Goal: Transaction & Acquisition: Download file/media

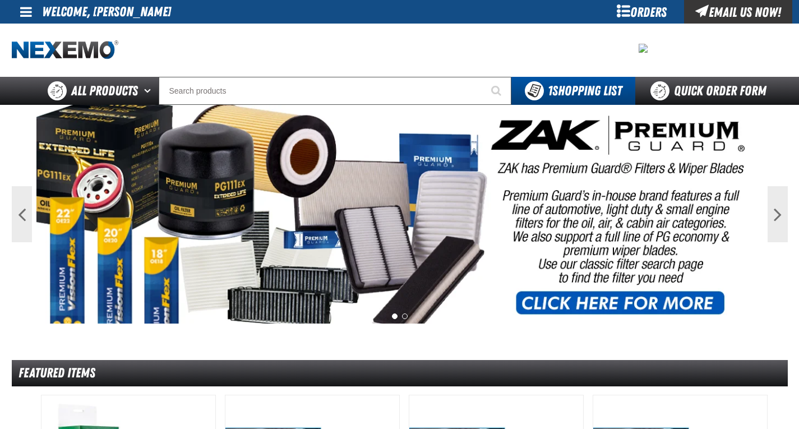
click at [15, 18] on link at bounding box center [27, 12] width 30 height 24
click at [229, 35] on div at bounding box center [400, 50] width 776 height 53
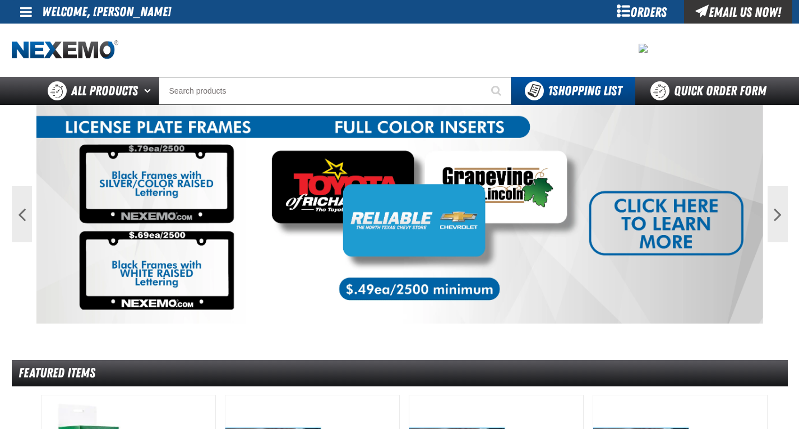
click at [638, 11] on div "Orders" at bounding box center [642, 12] width 84 height 24
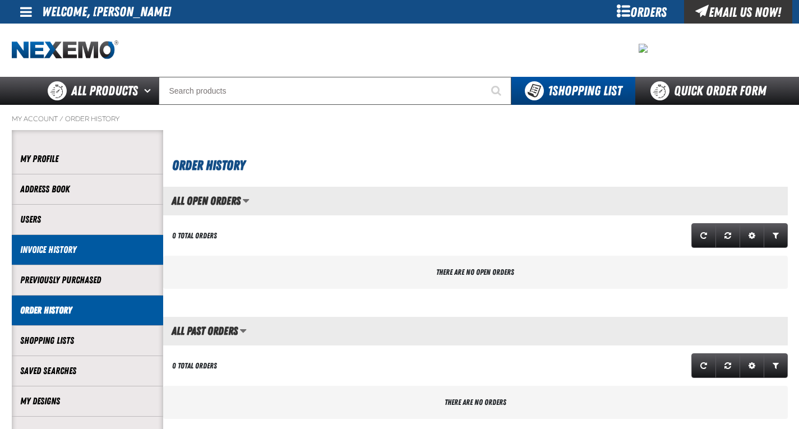
click at [77, 254] on link "Invoice History" at bounding box center [87, 249] width 135 height 13
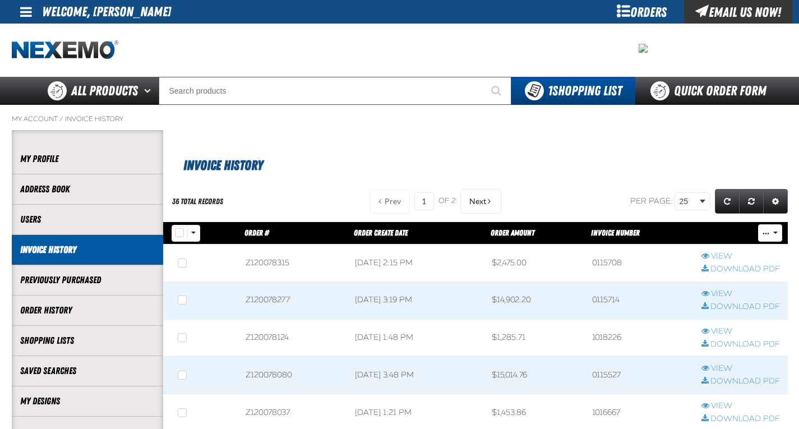
scroll to position [56, 0]
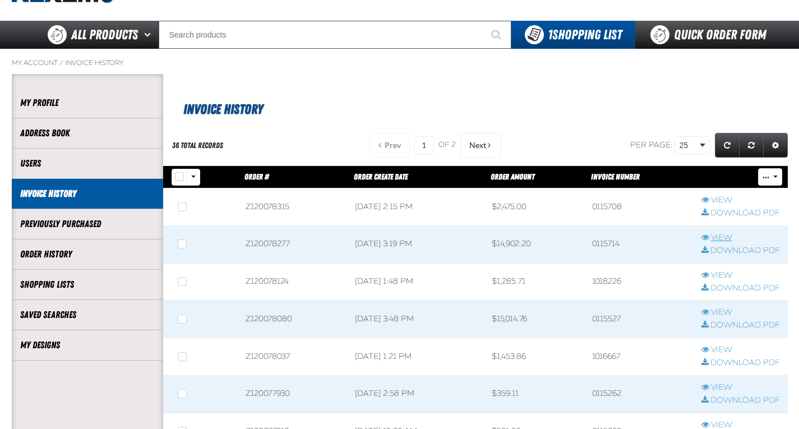
click at [723, 237] on link "View" at bounding box center [740, 238] width 79 height 11
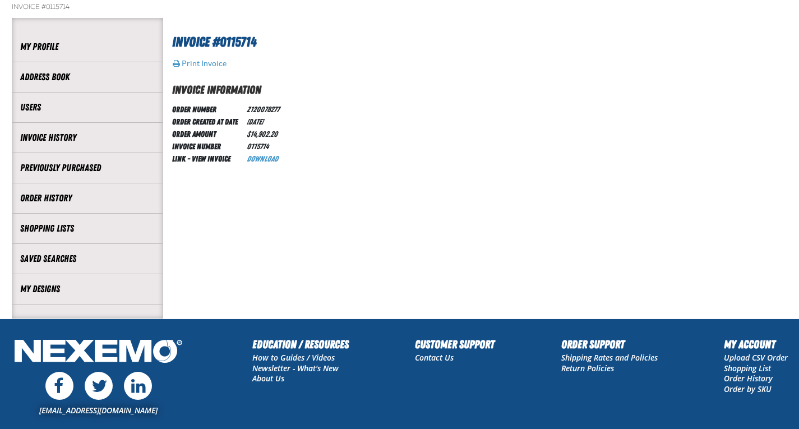
scroll to position [56, 0]
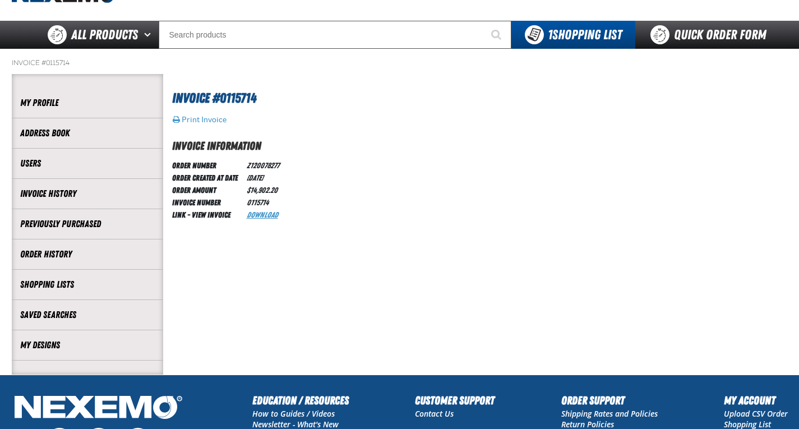
click at [270, 214] on link "Download" at bounding box center [262, 214] width 31 height 9
